Goal: Task Accomplishment & Management: Use online tool/utility

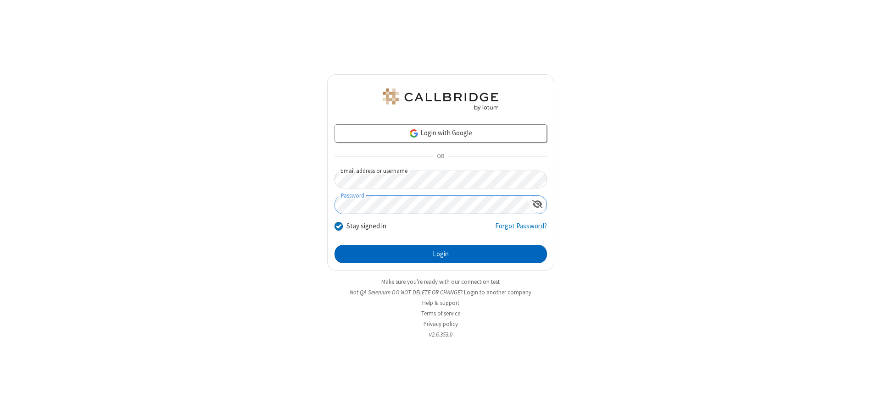
click at [440, 254] on button "Login" at bounding box center [440, 254] width 212 height 18
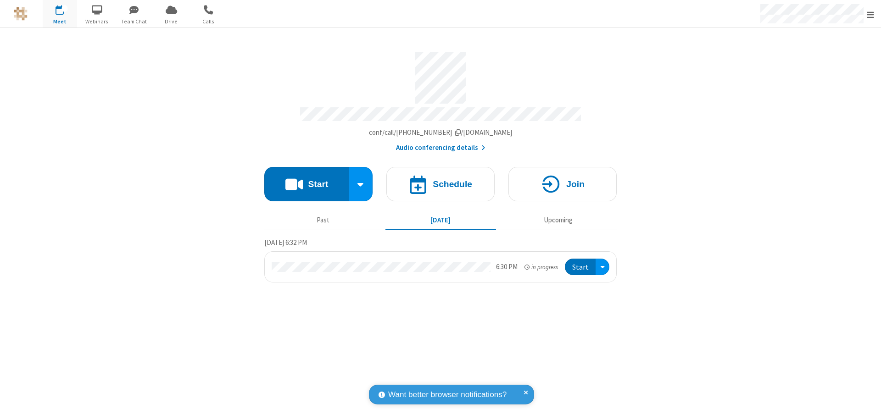
click at [306, 180] on button "Start" at bounding box center [306, 184] width 85 height 34
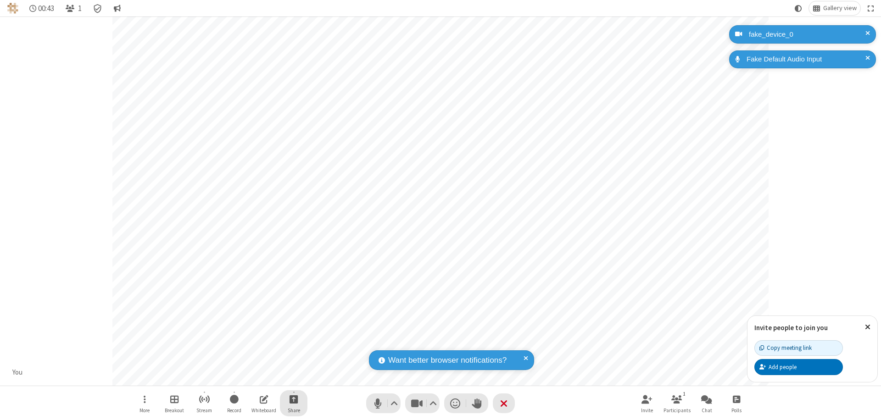
click at [294, 399] on span "Start sharing" at bounding box center [293, 398] width 9 height 11
click at [293, 343] on span "Share additional camera" at bounding box center [299, 345] width 68 height 8
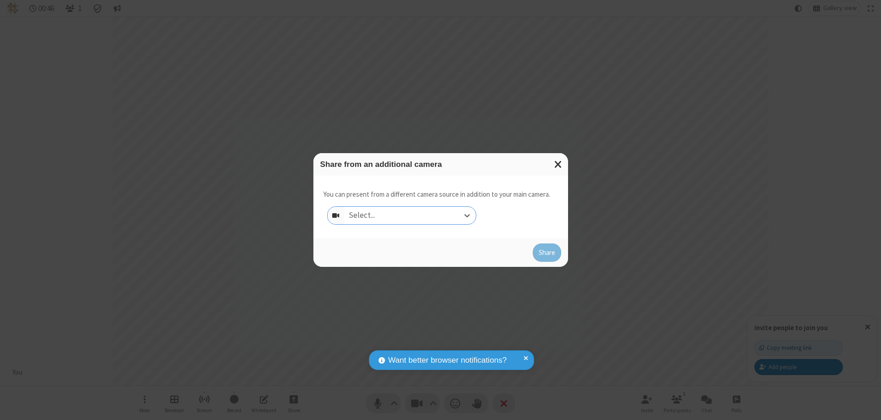
click at [410, 216] on div "Select..." at bounding box center [410, 215] width 132 height 17
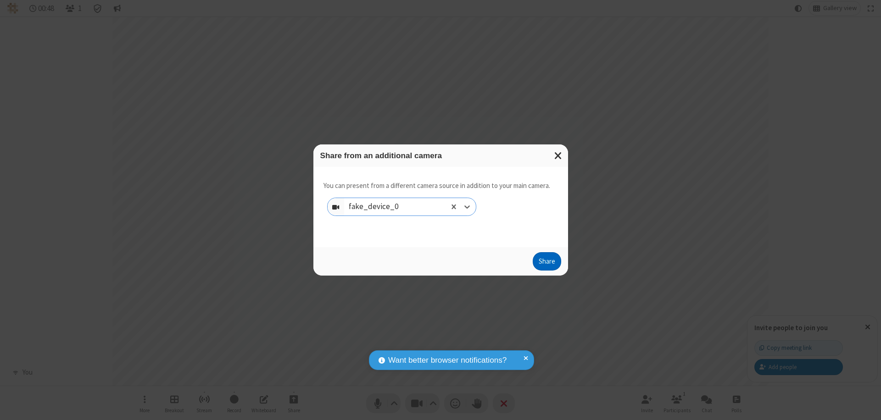
click at [546, 263] on button "Share" at bounding box center [546, 261] width 28 height 18
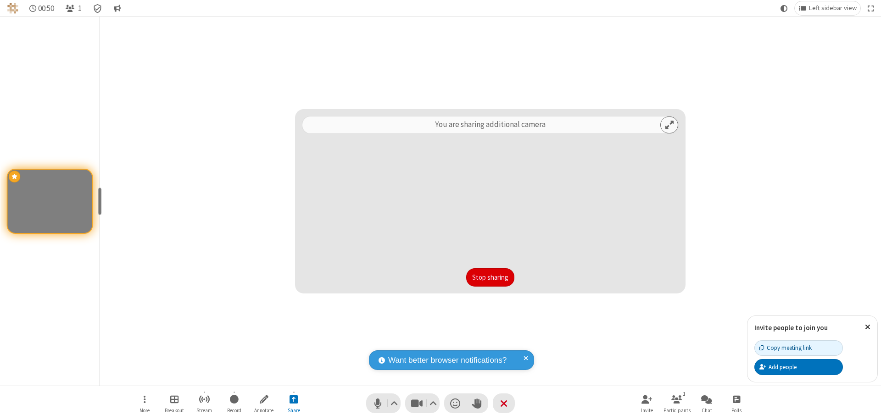
click at [490, 277] on button "Stop sharing" at bounding box center [490, 277] width 48 height 18
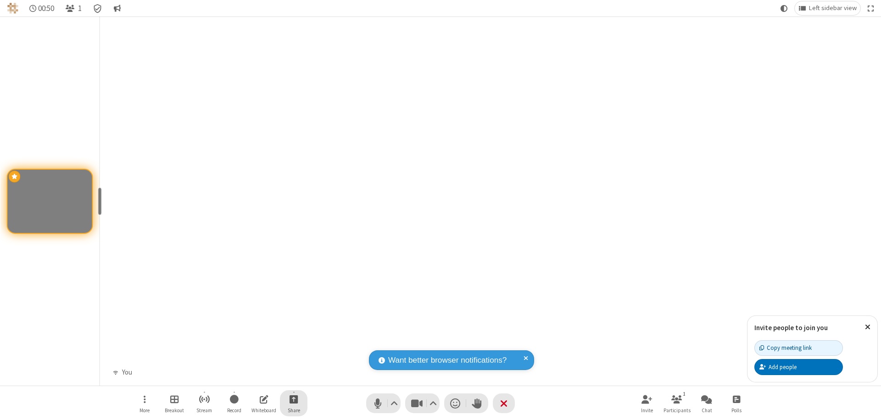
click at [294, 399] on span "Start sharing" at bounding box center [293, 398] width 9 height 11
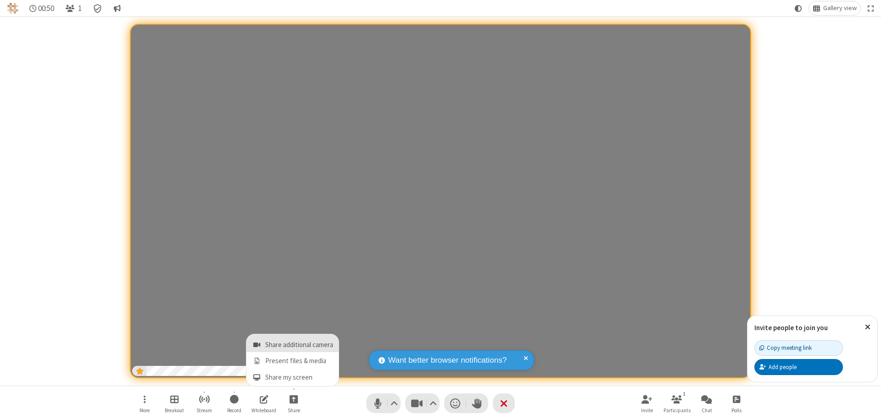
click at [293, 343] on span "Share additional camera" at bounding box center [299, 345] width 68 height 8
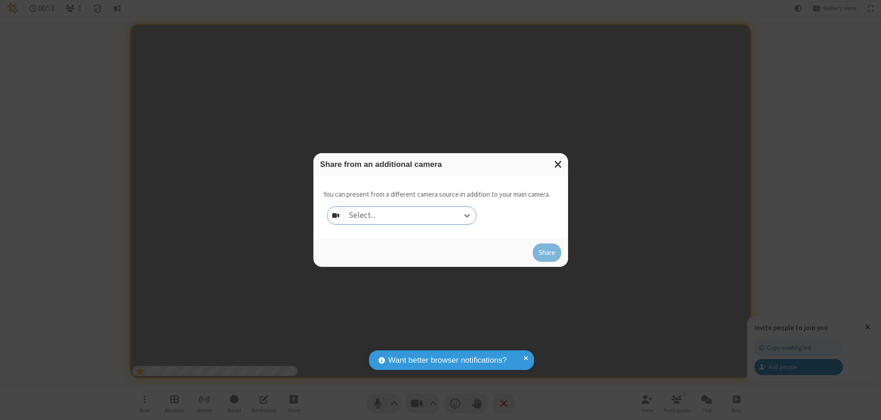
click at [410, 216] on div "Select..." at bounding box center [410, 215] width 132 height 17
